Goal: Task Accomplishment & Management: Use online tool/utility

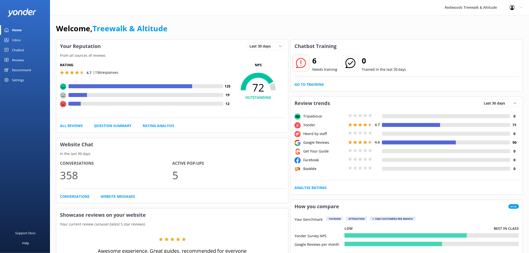
click at [15, 57] on div "Reviews" at bounding box center [18, 60] width 12 height 10
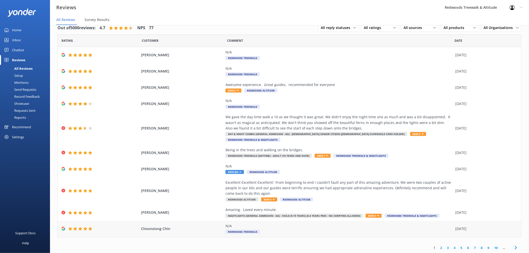
scroll to position [10, 0]
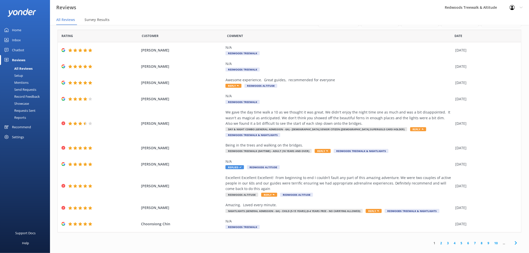
click at [438, 241] on link "2" at bounding box center [441, 243] width 7 height 5
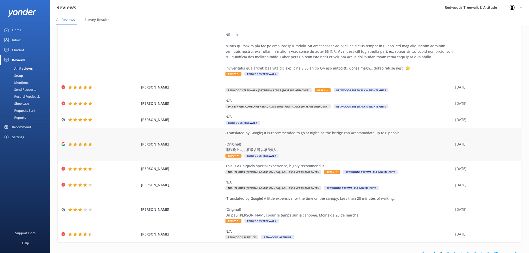
scroll to position [199, 0]
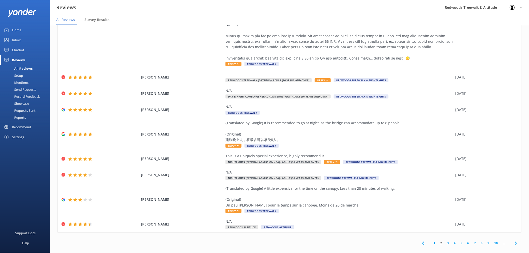
click at [445, 241] on link "3" at bounding box center [448, 243] width 7 height 5
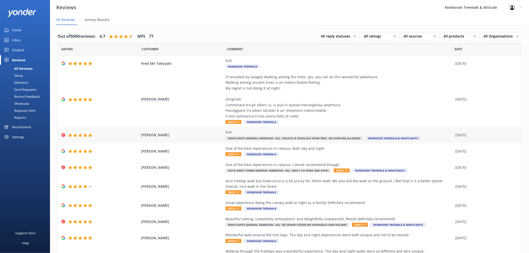
scroll to position [26, 0]
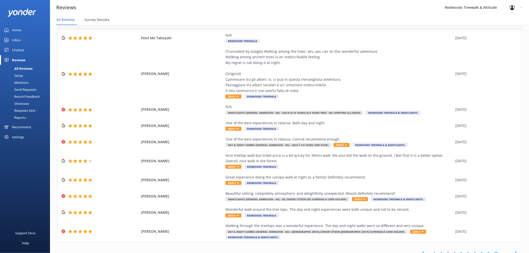
click at [431, 251] on link "1" at bounding box center [434, 253] width 7 height 5
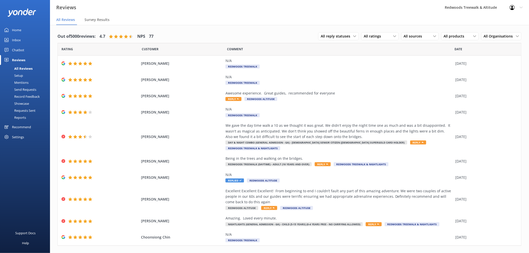
click at [16, 36] on div "Inbox" at bounding box center [16, 40] width 9 height 10
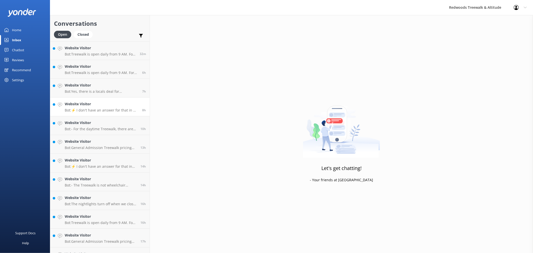
click at [121, 103] on h4 "Website Visitor" at bounding box center [102, 104] width 74 height 6
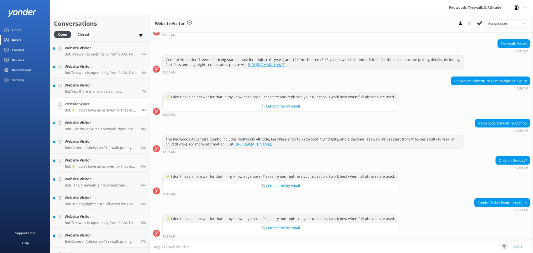
scroll to position [53, 0]
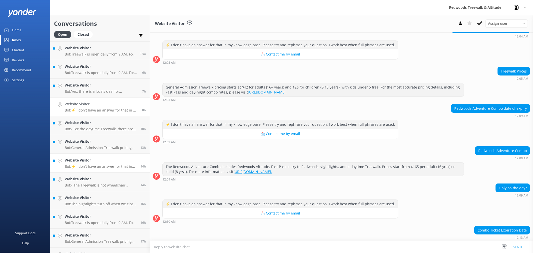
click at [119, 158] on h4 "Website Visitor" at bounding box center [101, 161] width 72 height 6
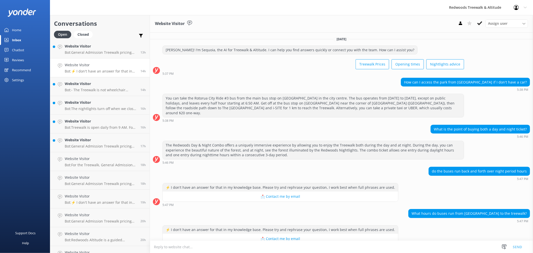
scroll to position [111, 0]
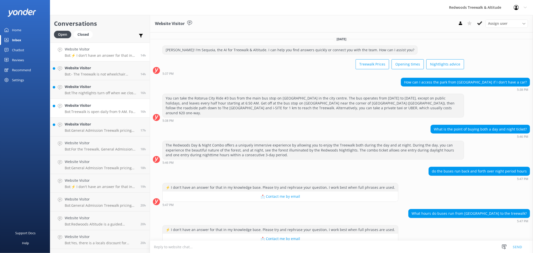
click at [98, 122] on h4 "Website Visitor" at bounding box center [101, 125] width 72 height 6
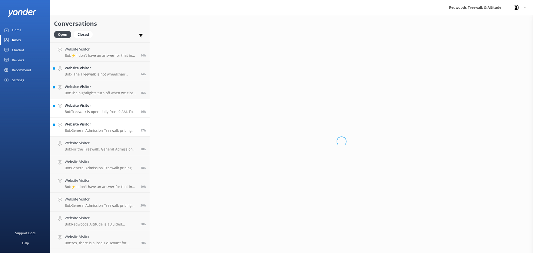
click at [97, 101] on link "Website Visitor Bot: Treewalk is open daily from 9 AM. For last ticket sold tim…" at bounding box center [100, 108] width 100 height 19
click at [89, 76] on p "Bot: - The Treewalk is not wheelchair accessible due to narrow bridges and step…" at bounding box center [101, 74] width 72 height 5
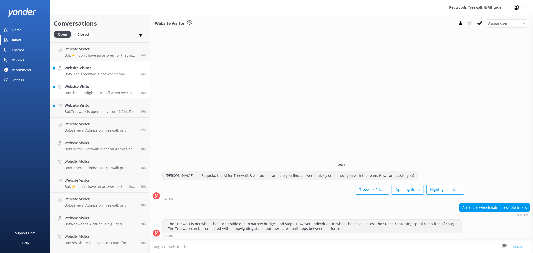
click at [86, 88] on h4 "Website Visitor" at bounding box center [101, 87] width 72 height 6
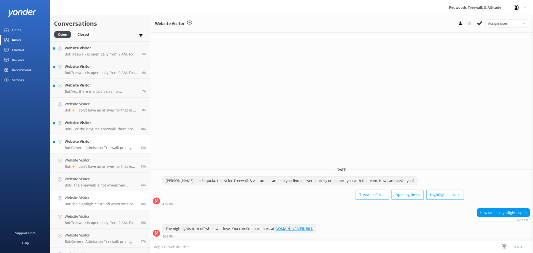
click at [98, 143] on h4 "Website Visitor" at bounding box center [101, 142] width 72 height 6
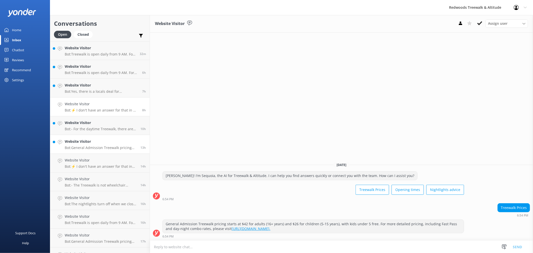
click at [91, 107] on div "Website Visitor Bot: ⚡ I don't have an answer for that in my knowledge base. Pl…" at bounding box center [102, 106] width 74 height 11
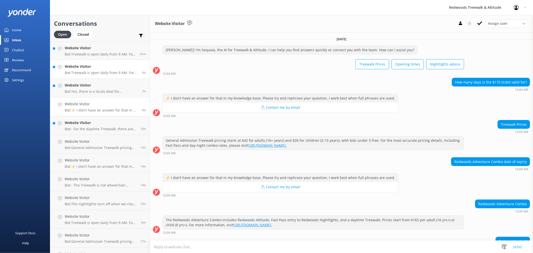
click at [92, 75] on link "Website Visitor Bot: Treewalk is open daily from 9 AM. For more details on last…" at bounding box center [100, 69] width 100 height 19
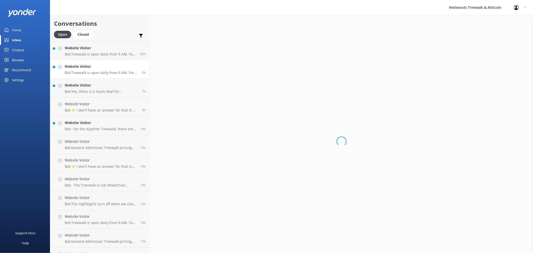
click at [89, 64] on h4 "Website Visitor" at bounding box center [102, 67] width 74 height 6
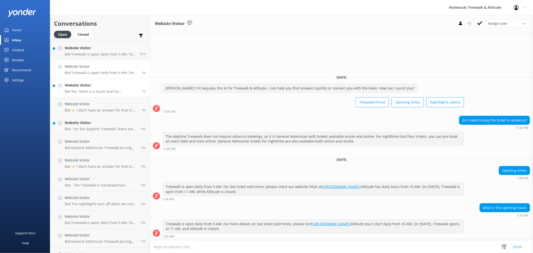
click at [89, 86] on h4 "Website Visitor" at bounding box center [102, 86] width 74 height 6
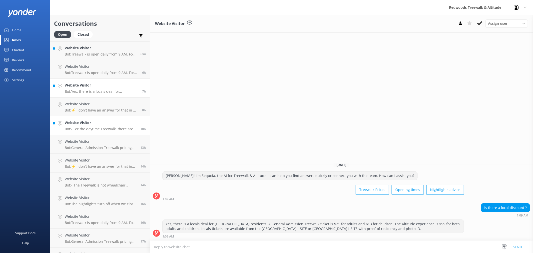
click at [89, 131] on p "Bot: - For the daytime Treewalk, there are no bookings for specific dates and t…" at bounding box center [101, 129] width 72 height 5
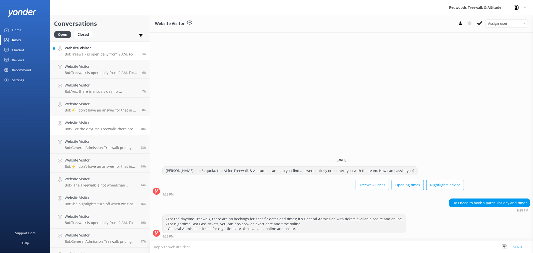
click at [91, 47] on h4 "Website Visitor" at bounding box center [100, 48] width 71 height 6
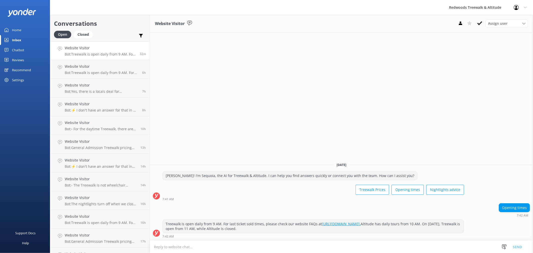
click at [23, 32] on link "Home" at bounding box center [25, 30] width 50 height 10
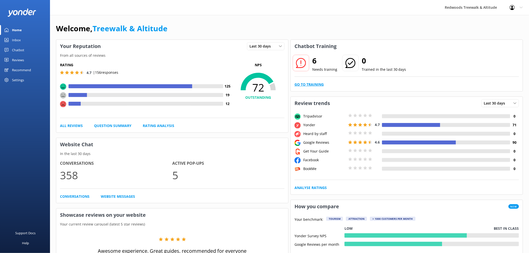
click at [318, 86] on link "Go to Training" at bounding box center [309, 85] width 29 height 6
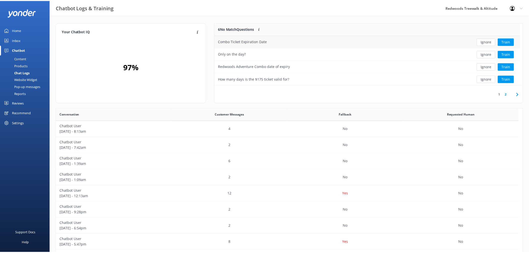
scroll to position [59, 304]
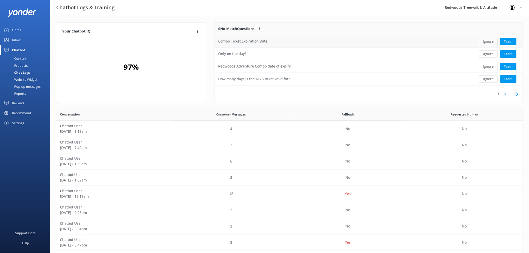
click at [490, 41] on button "Ignore" at bounding box center [488, 42] width 19 height 8
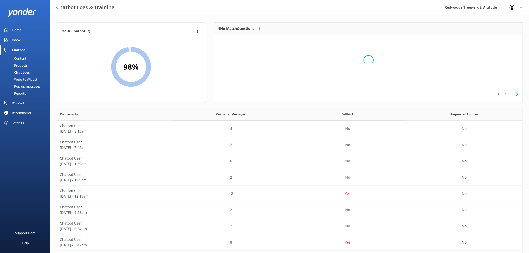
click at [490, 41] on div "Loading.." at bounding box center [369, 60] width 298 height 253
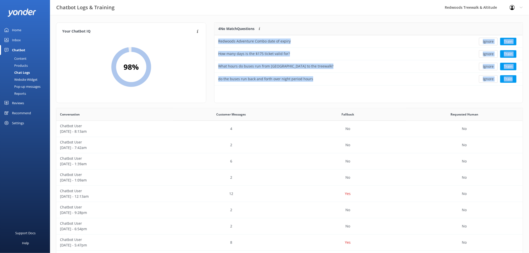
click at [490, 41] on button "Ignore" at bounding box center [488, 42] width 19 height 8
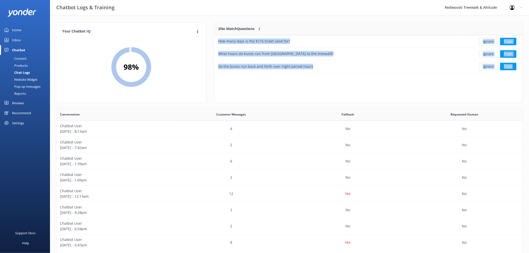
scroll to position [46, 304]
click at [490, 41] on button "Ignore" at bounding box center [488, 42] width 19 height 8
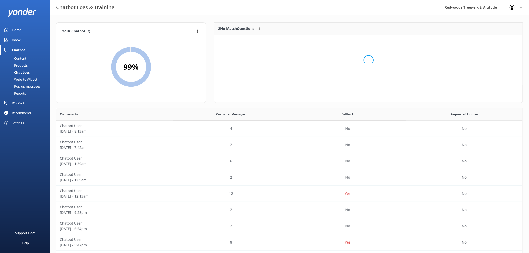
scroll to position [34, 304]
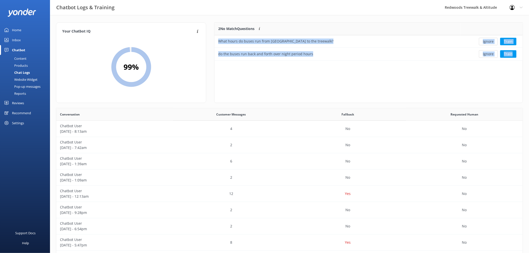
click at [490, 41] on button "Ignore" at bounding box center [488, 42] width 19 height 8
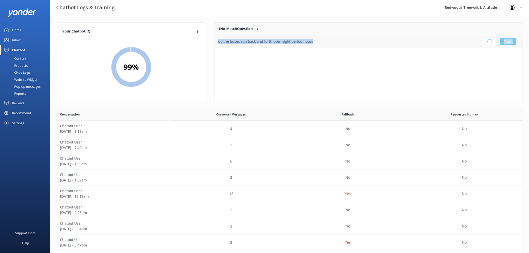
scroll to position [58, 304]
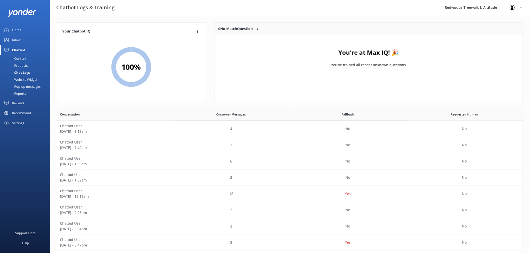
click at [315, 26] on div "0 No Match Question Customers sometimes ask questions that don't fully match an…" at bounding box center [338, 29] width 246 height 13
click at [28, 26] on link "Home" at bounding box center [25, 30] width 50 height 10
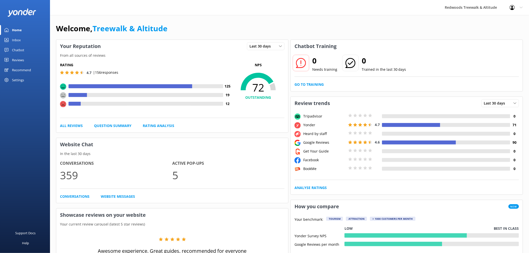
click at [28, 64] on link "Reviews" at bounding box center [25, 60] width 50 height 10
